Goal: Information Seeking & Learning: Learn about a topic

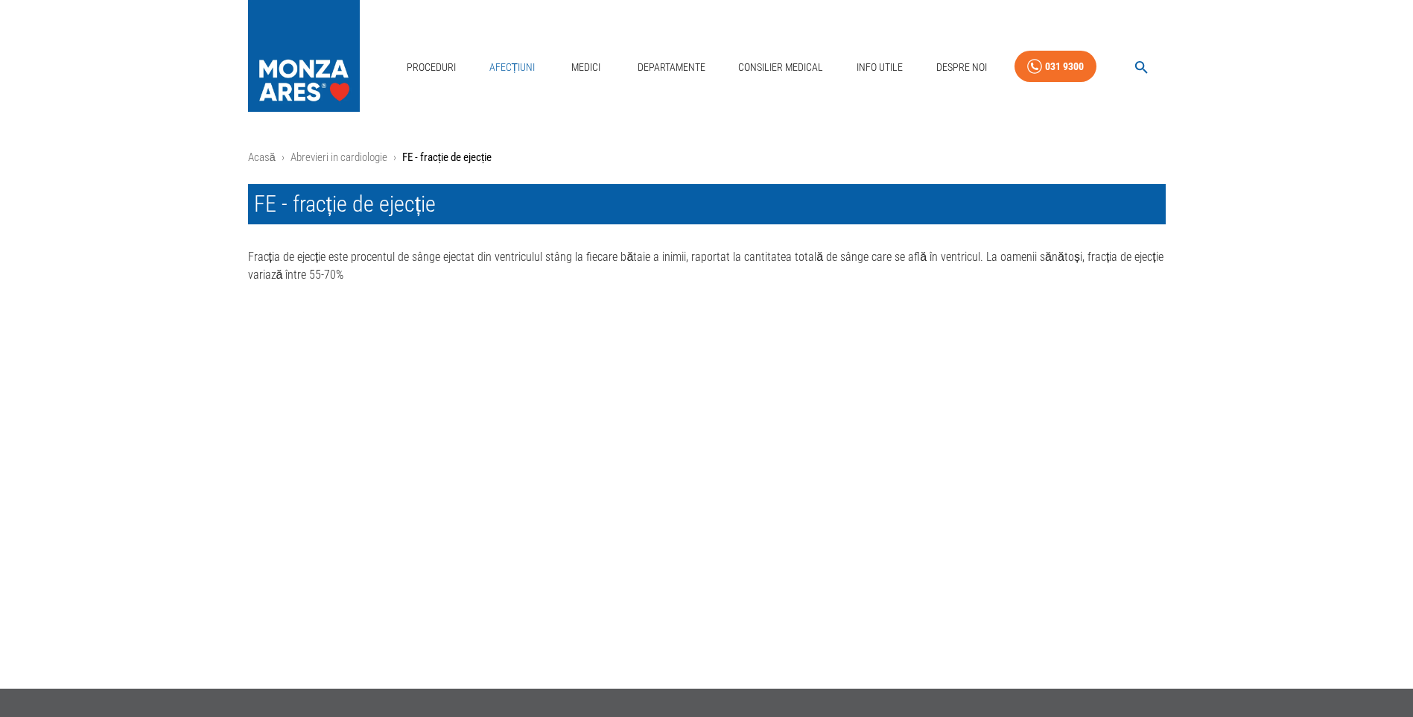
click at [518, 63] on link "Afecțiuni" at bounding box center [512, 67] width 58 height 31
